Goal: Use online tool/utility: Utilize a website feature to perform a specific function

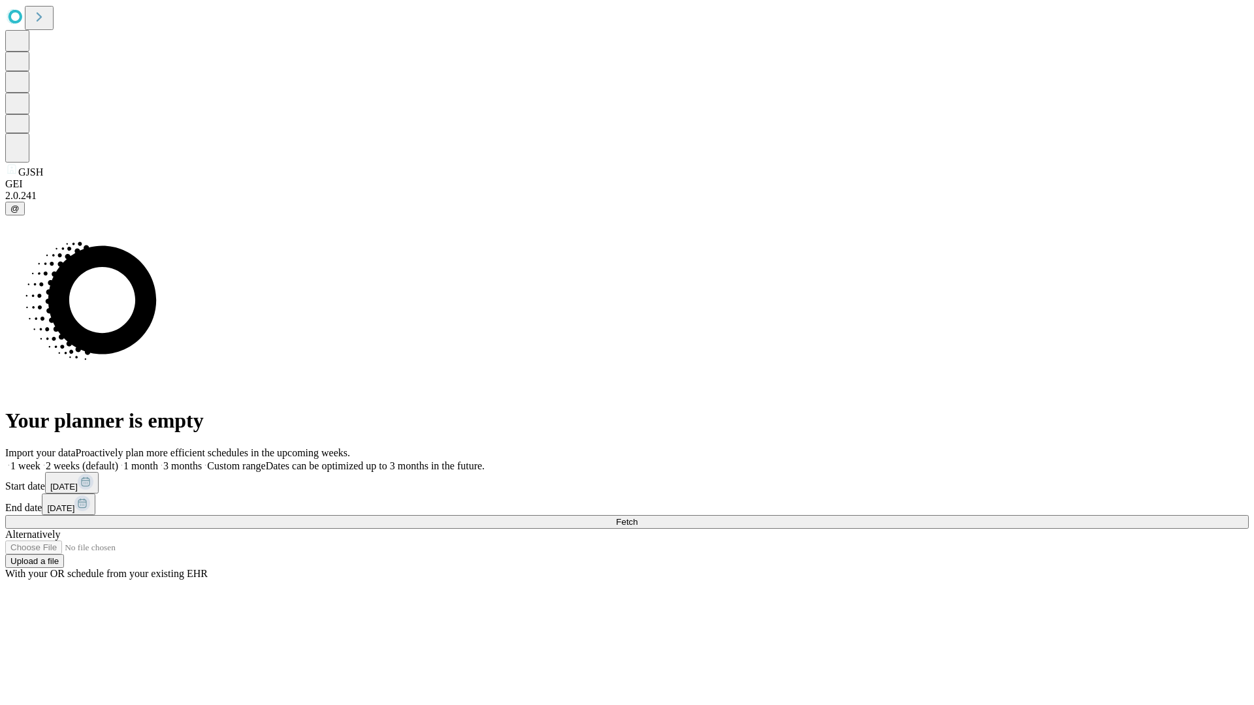
click at [637, 517] on span "Fetch" at bounding box center [627, 522] width 22 height 10
